Goal: Transaction & Acquisition: Purchase product/service

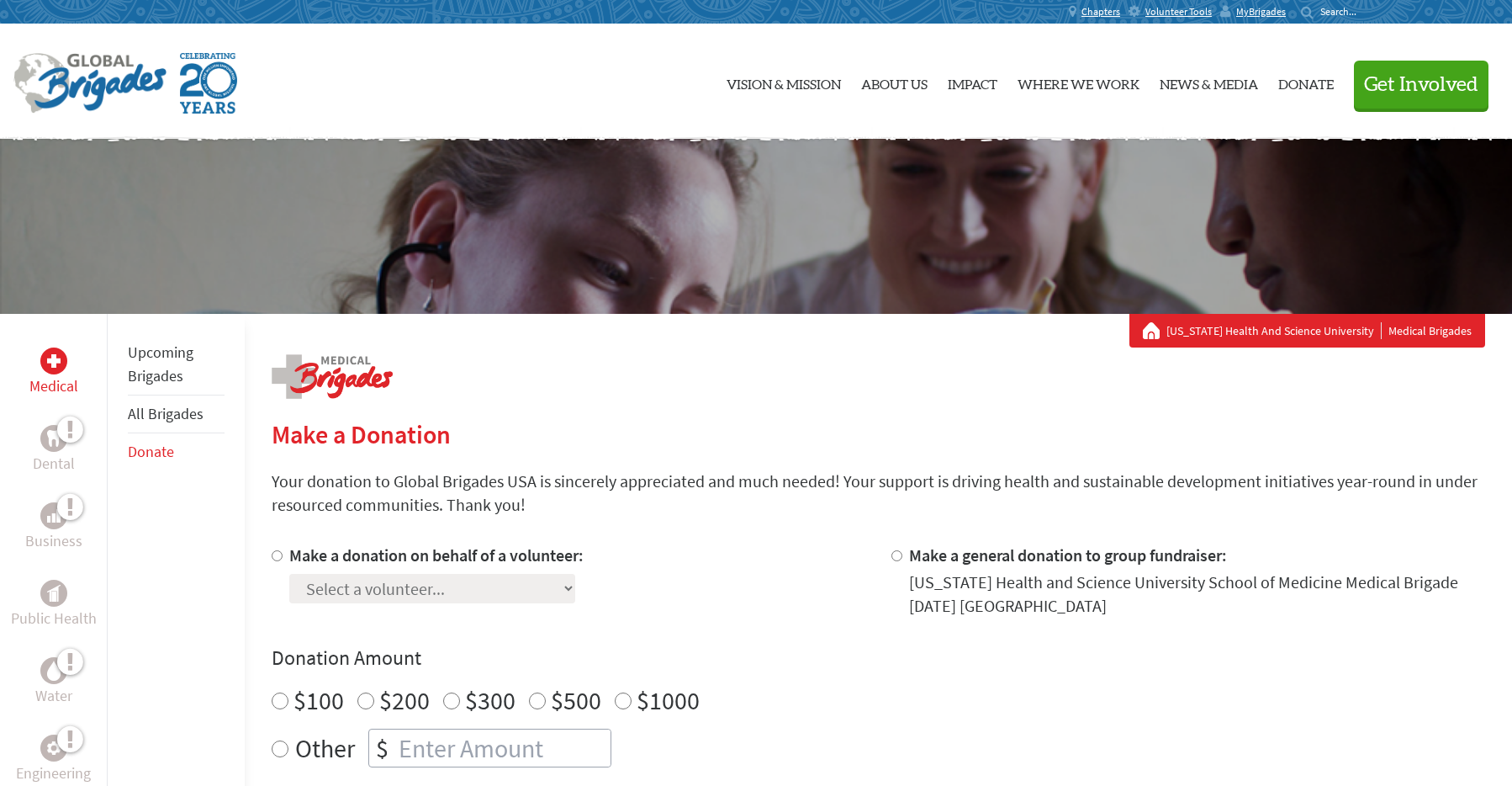
scroll to position [138, 0]
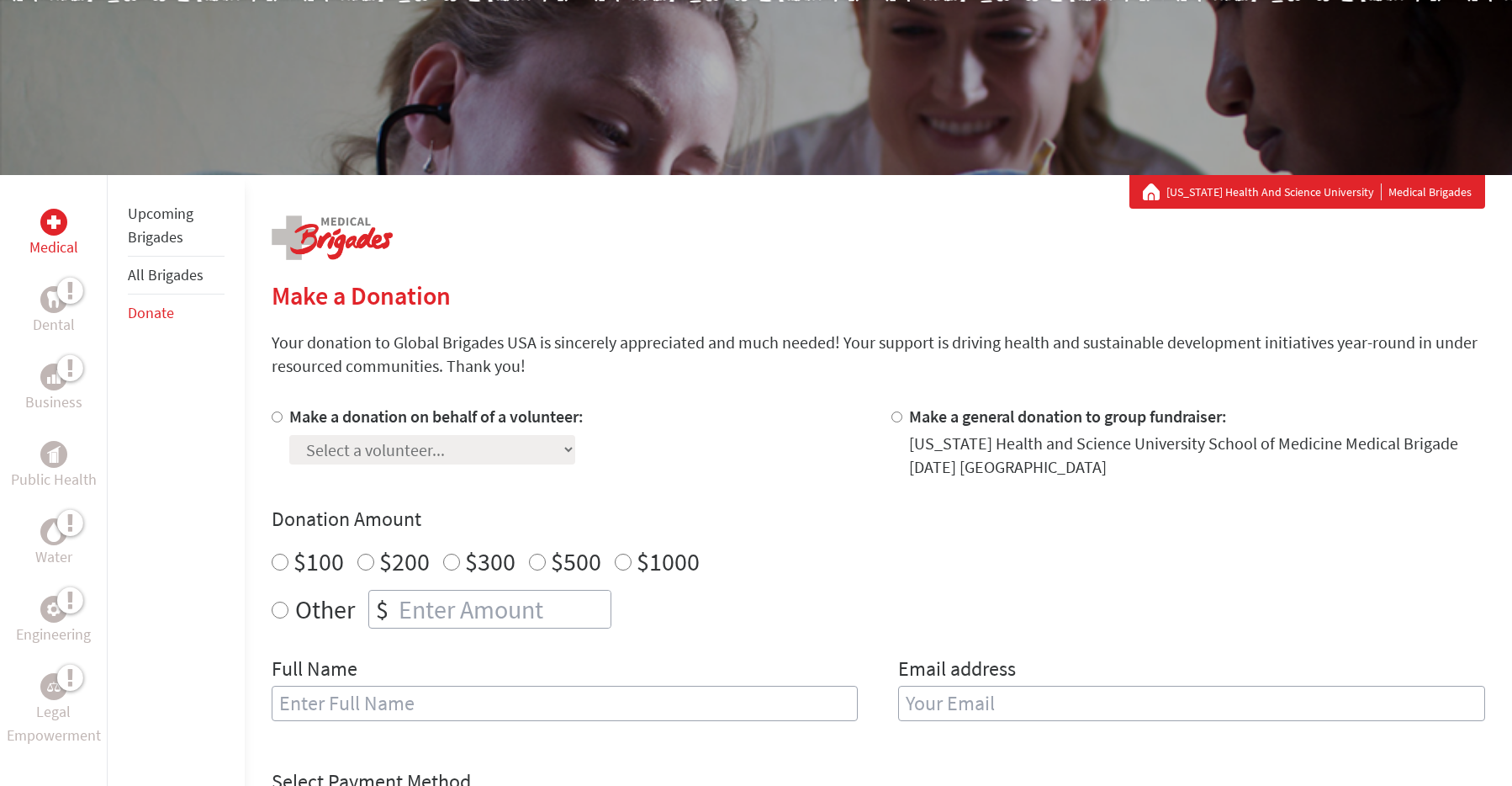
click at [279, 555] on input "$100" at bounding box center [280, 562] width 17 height 17
radio input "true"
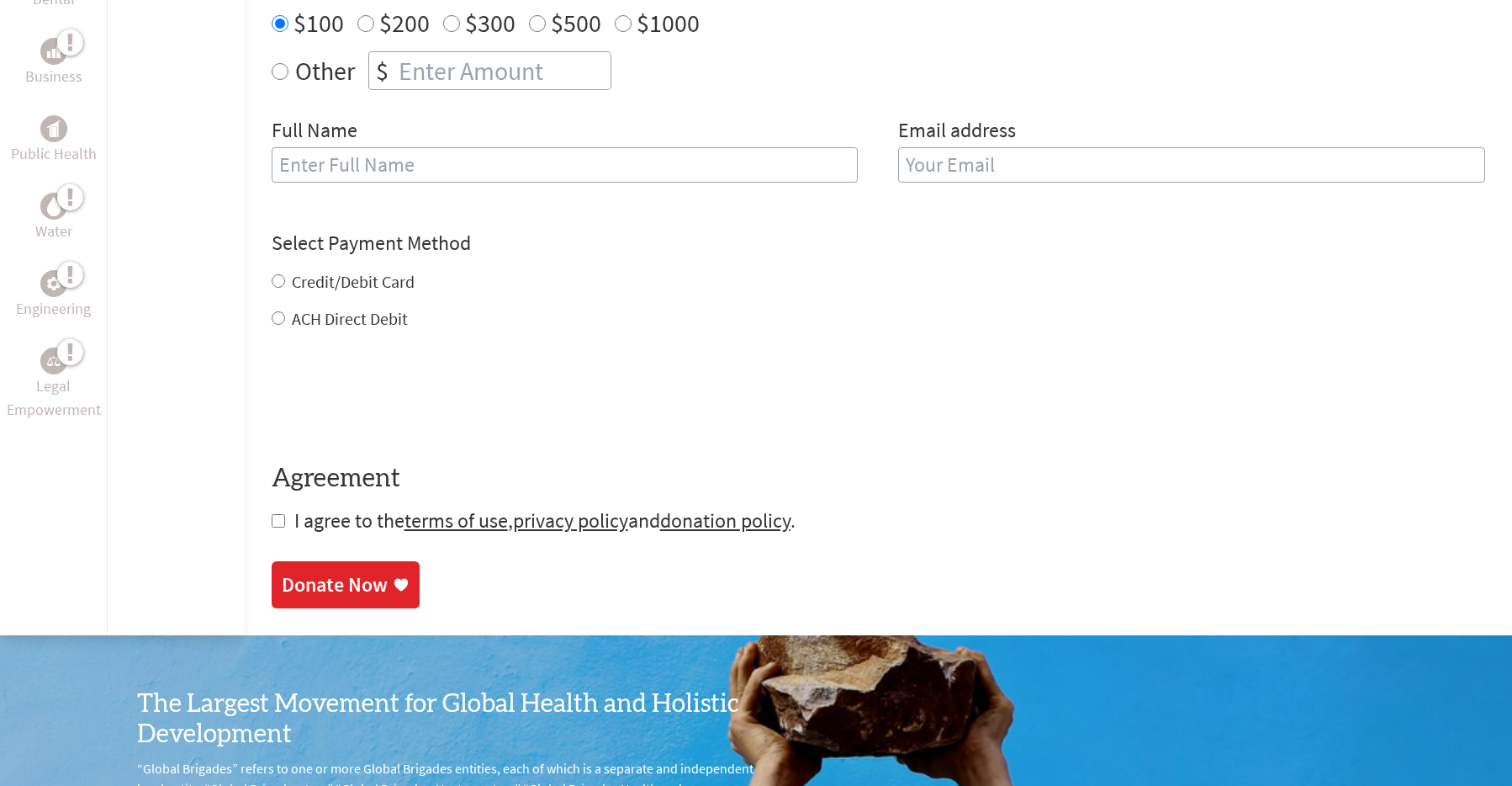
scroll to position [360, 0]
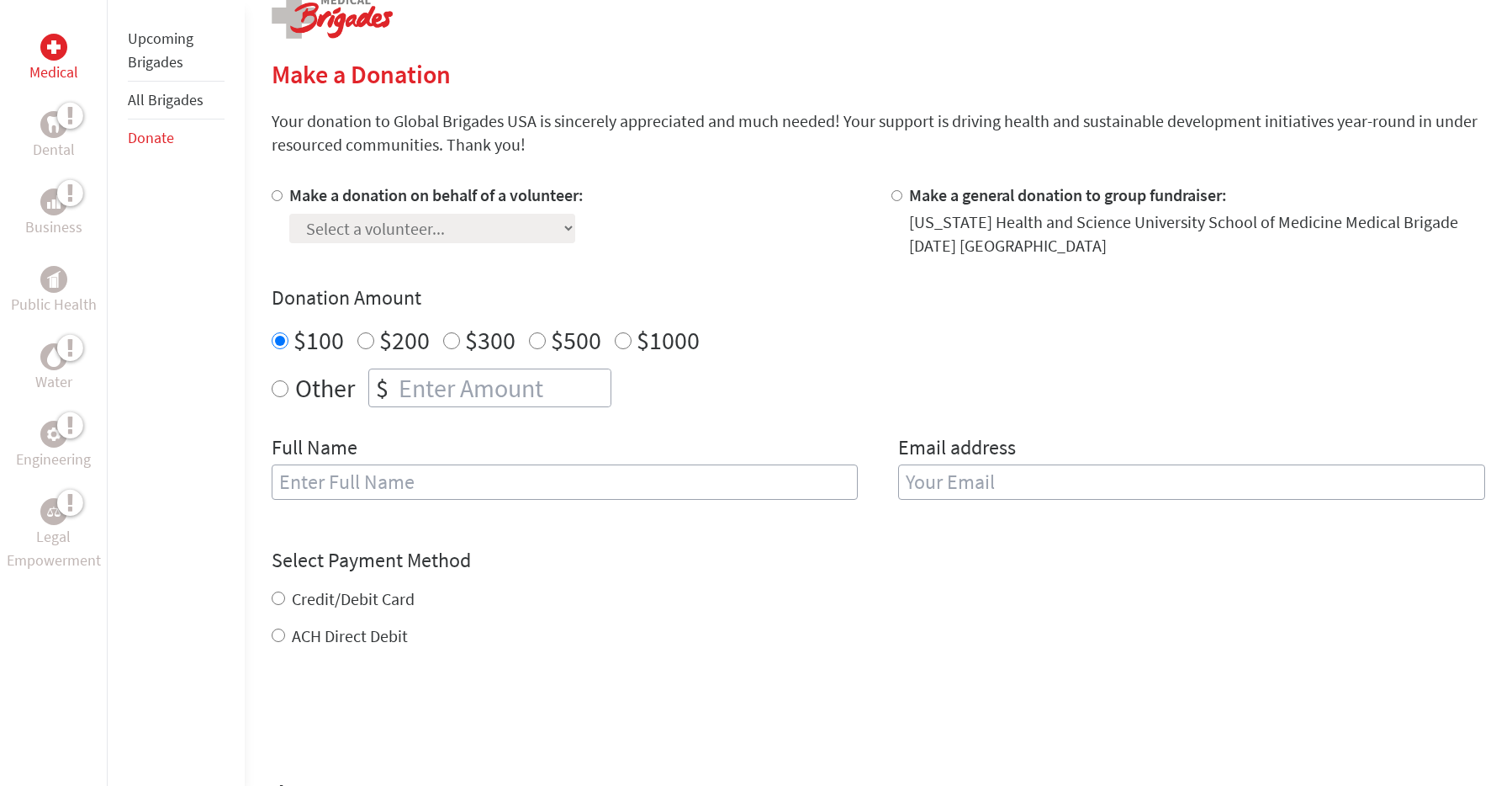
click at [404, 194] on label "Make a donation on behalf of a volunteer:" at bounding box center [437, 194] width 294 height 21
click at [283, 194] on input "Make a donation on behalf of a volunteer:" at bounding box center [277, 195] width 11 height 11
radio input "true"
click at [483, 218] on select "Select a volunteer... [PERSON_NAME][GEOGRAPHIC_DATA] [PERSON_NAME] [PERSON_NAME…" at bounding box center [432, 228] width 286 height 30
select select "8BEA53CB-4265-11F0-B8AC-42010A400003"
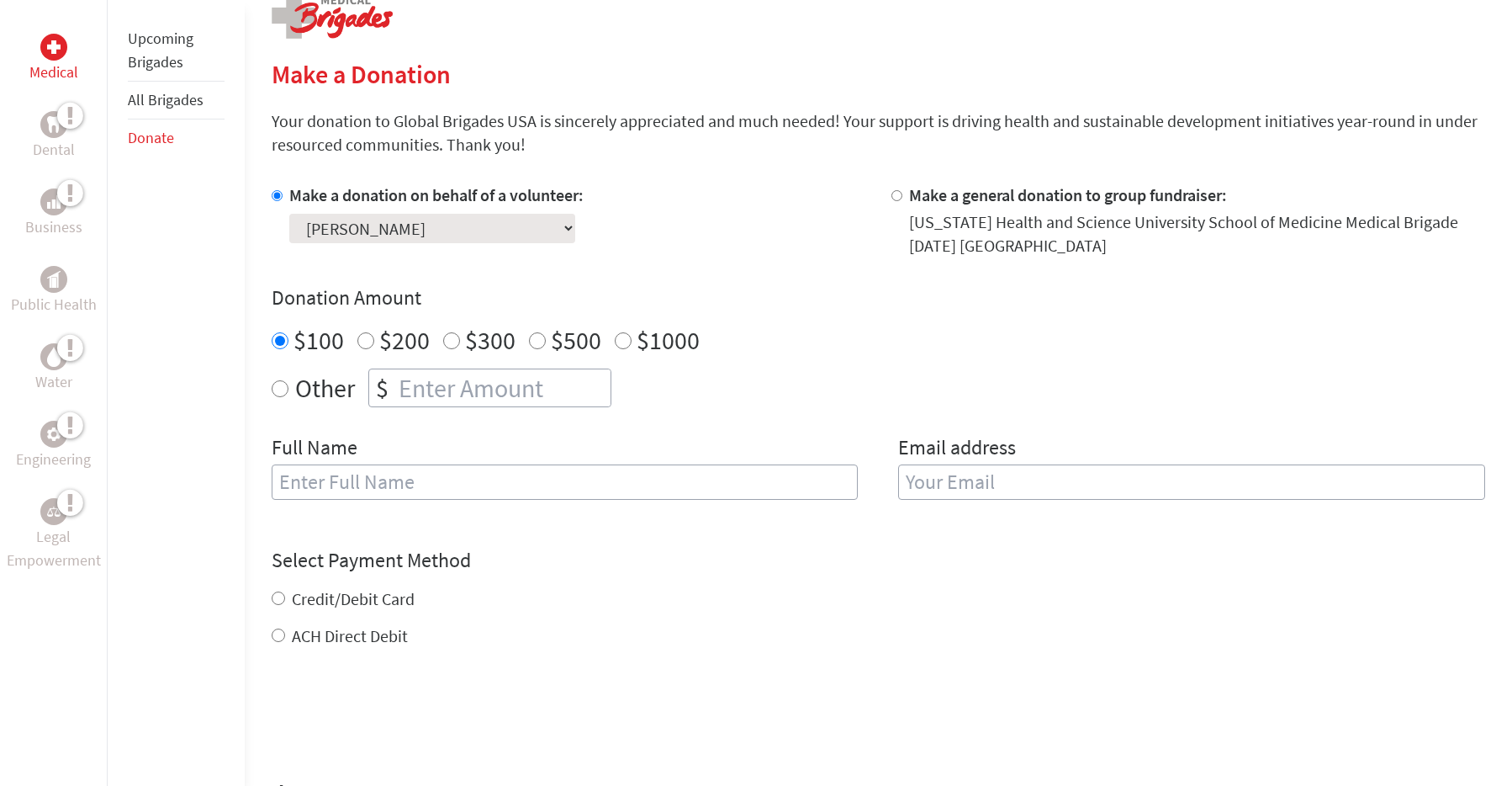
click at [290, 214] on select "Select a volunteer... [PERSON_NAME][GEOGRAPHIC_DATA] [PERSON_NAME] [PERSON_NAME…" at bounding box center [432, 228] width 286 height 30
click at [414, 480] on input "text" at bounding box center [565, 482] width 587 height 36
click at [800, 582] on div "Select Payment Method NOTE: American Express is not accepted. Please proceed no…" at bounding box center [879, 597] width 1214 height 101
click at [745, 482] on input "text" at bounding box center [565, 482] width 587 height 36
type input "[PERSON_NAME]"
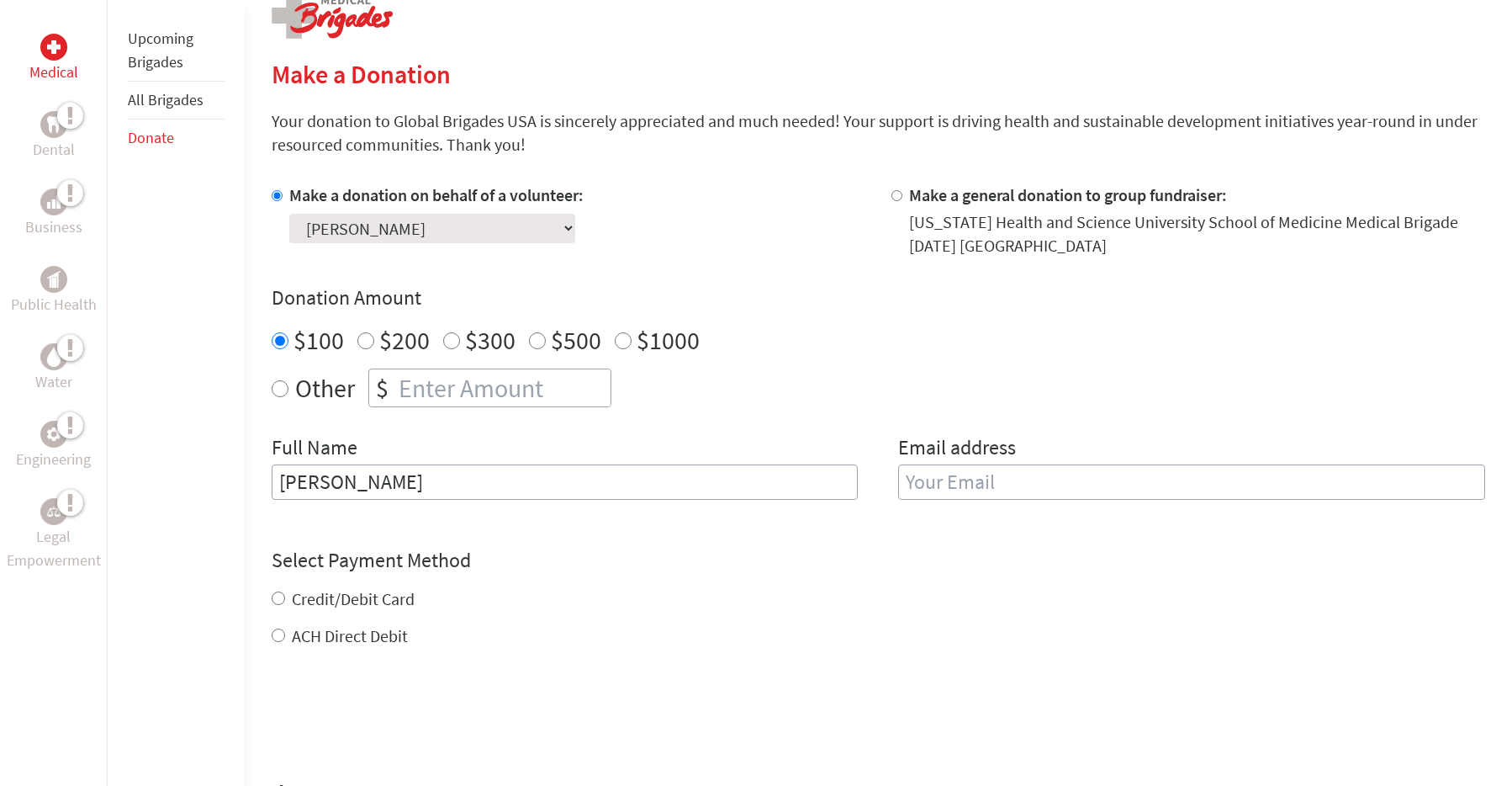
type input "[PERSON_NAME][EMAIL_ADDRESS][DOMAIN_NAME]"
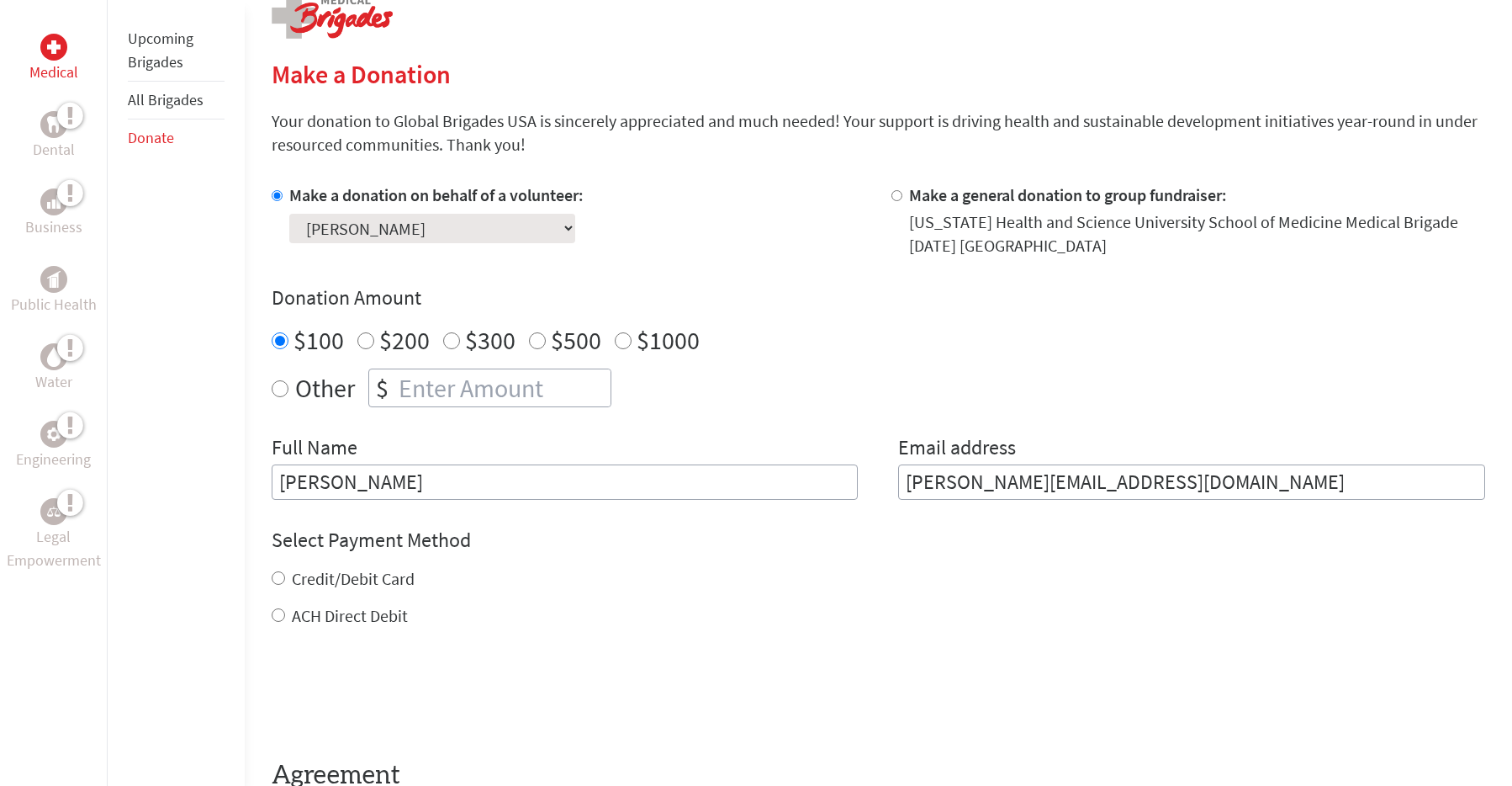
click at [366, 577] on label "Credit/Debit Card" at bounding box center [353, 577] width 123 height 21
click at [285, 577] on input "Credit/Debit Card" at bounding box center [279, 578] width 14 height 14
radio input "true"
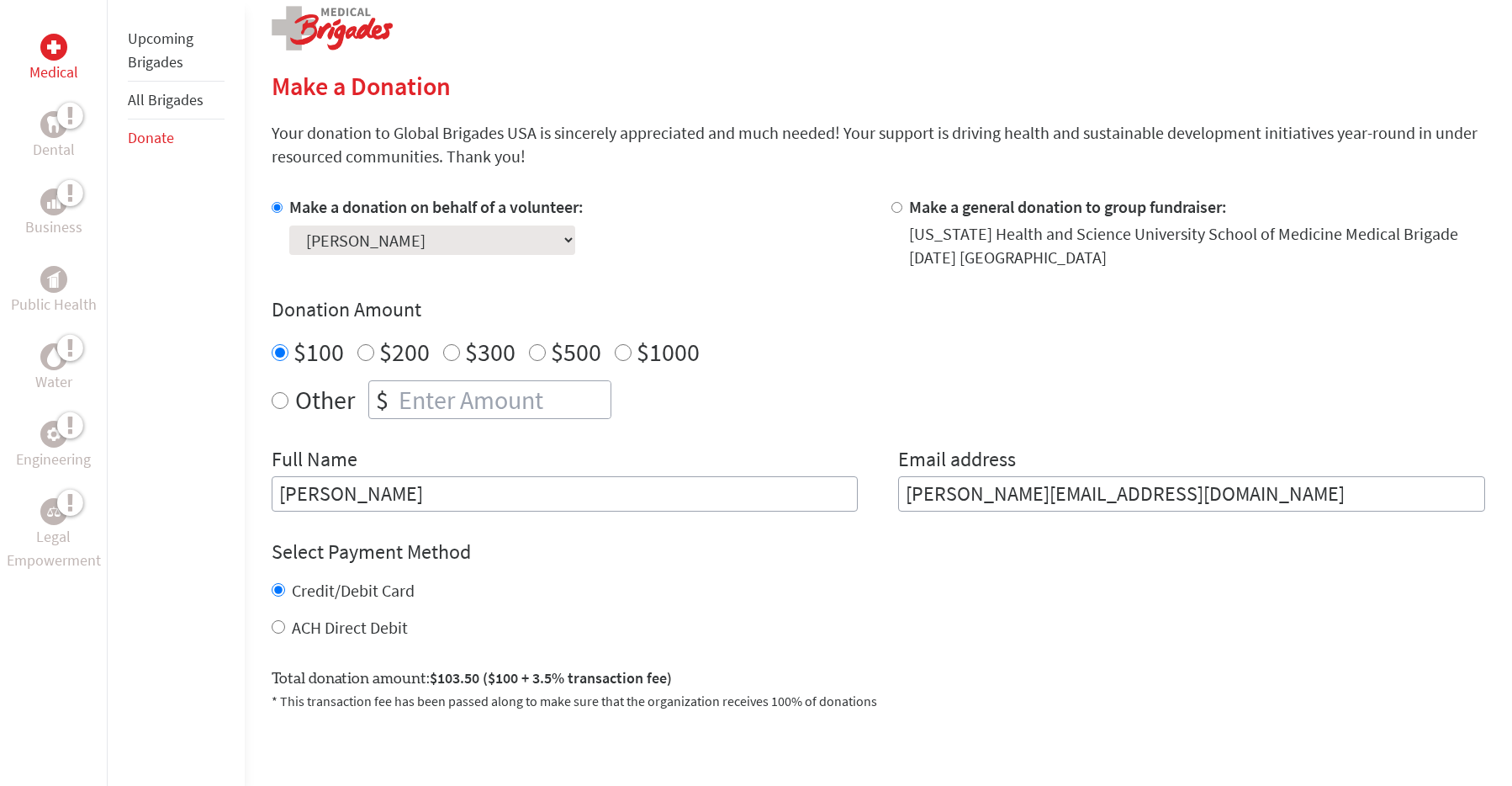
scroll to position [763, 0]
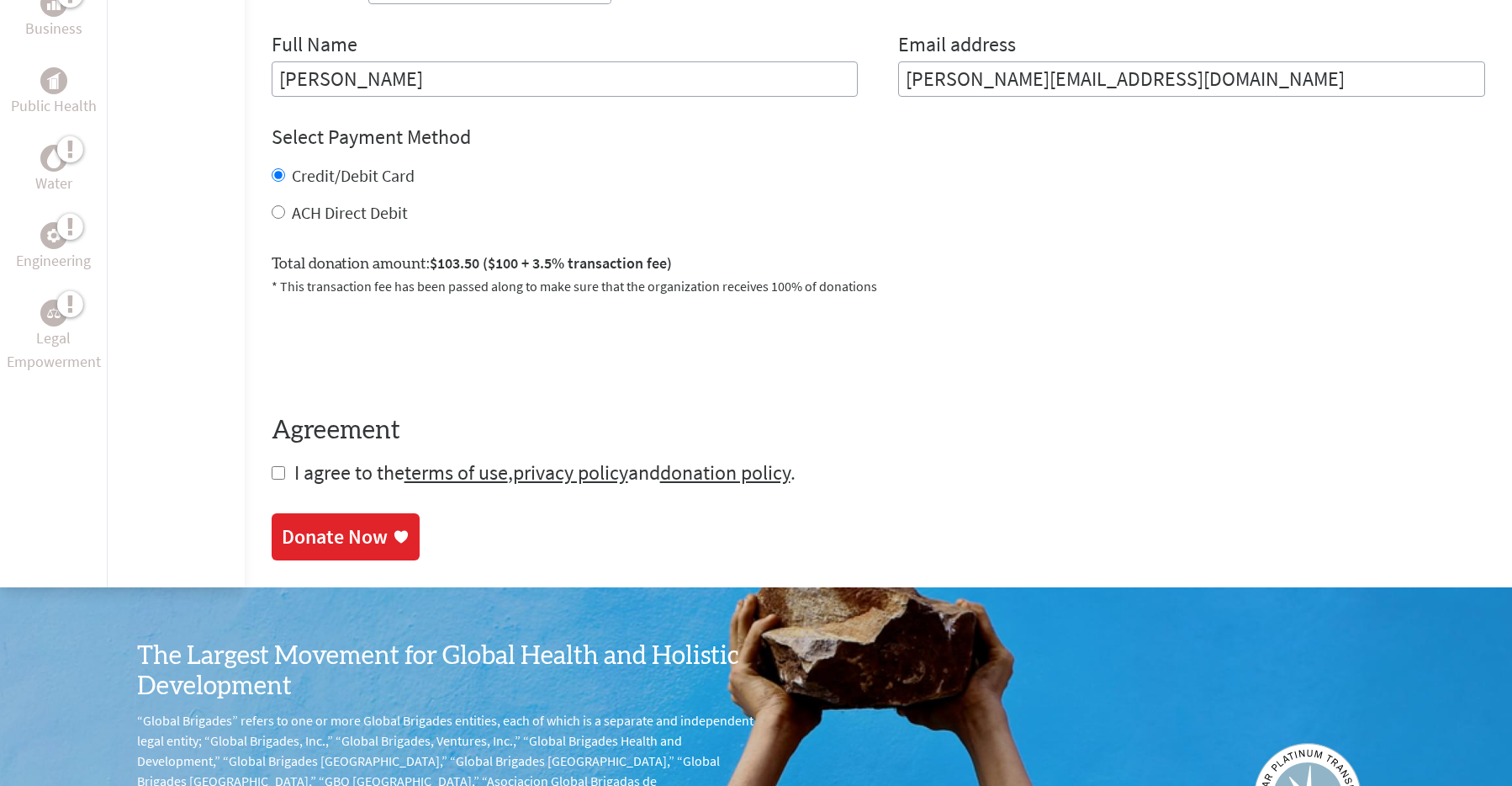
click at [277, 471] on input "checkbox" at bounding box center [279, 473] width 14 height 14
checkbox input "true"
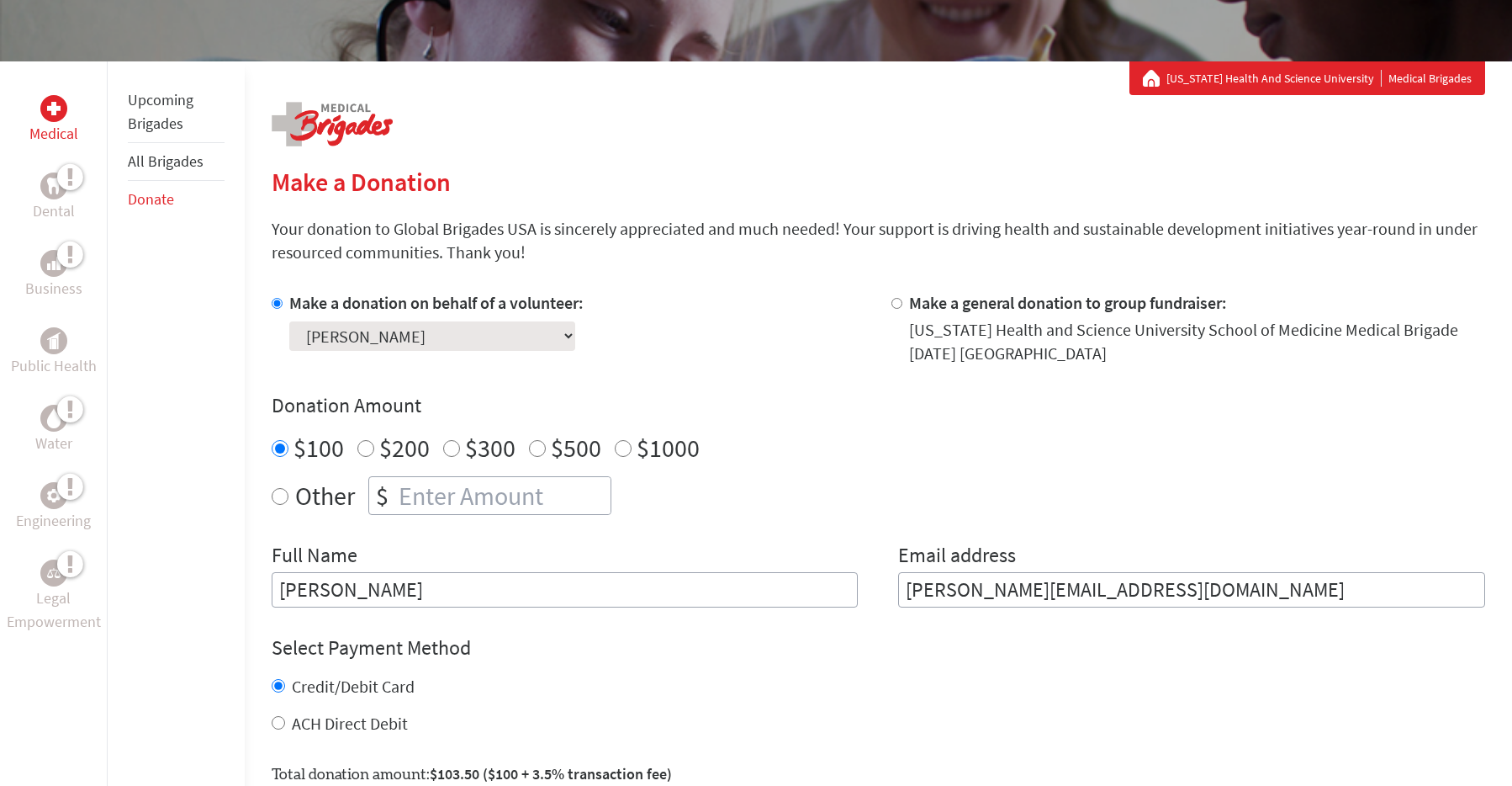
scroll to position [0, 0]
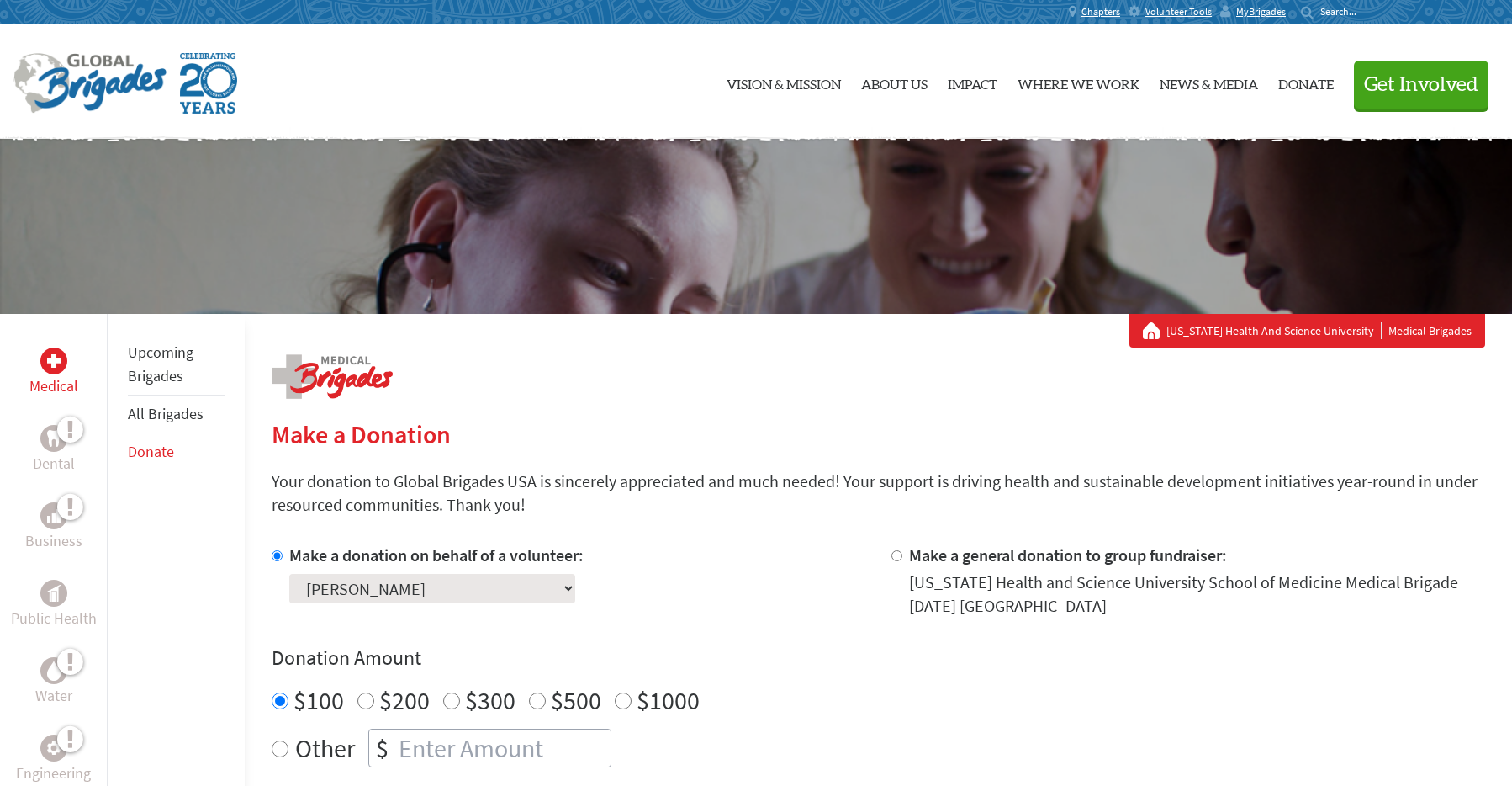
click at [1284, 324] on link "[US_STATE] Health And Science University" at bounding box center [1274, 330] width 215 height 17
